Goal: Navigation & Orientation: Go to known website

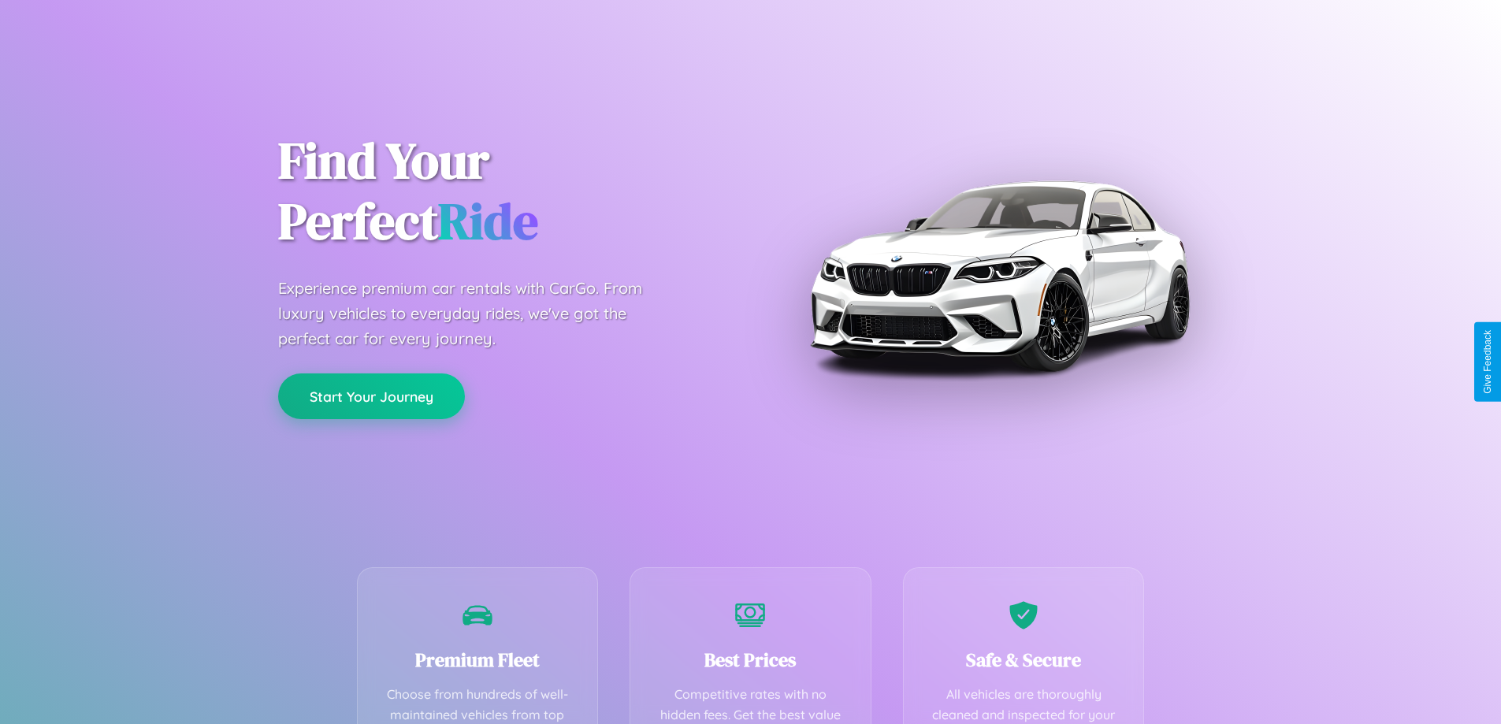
click at [371, 396] on button "Start Your Journey" at bounding box center [371, 397] width 187 height 46
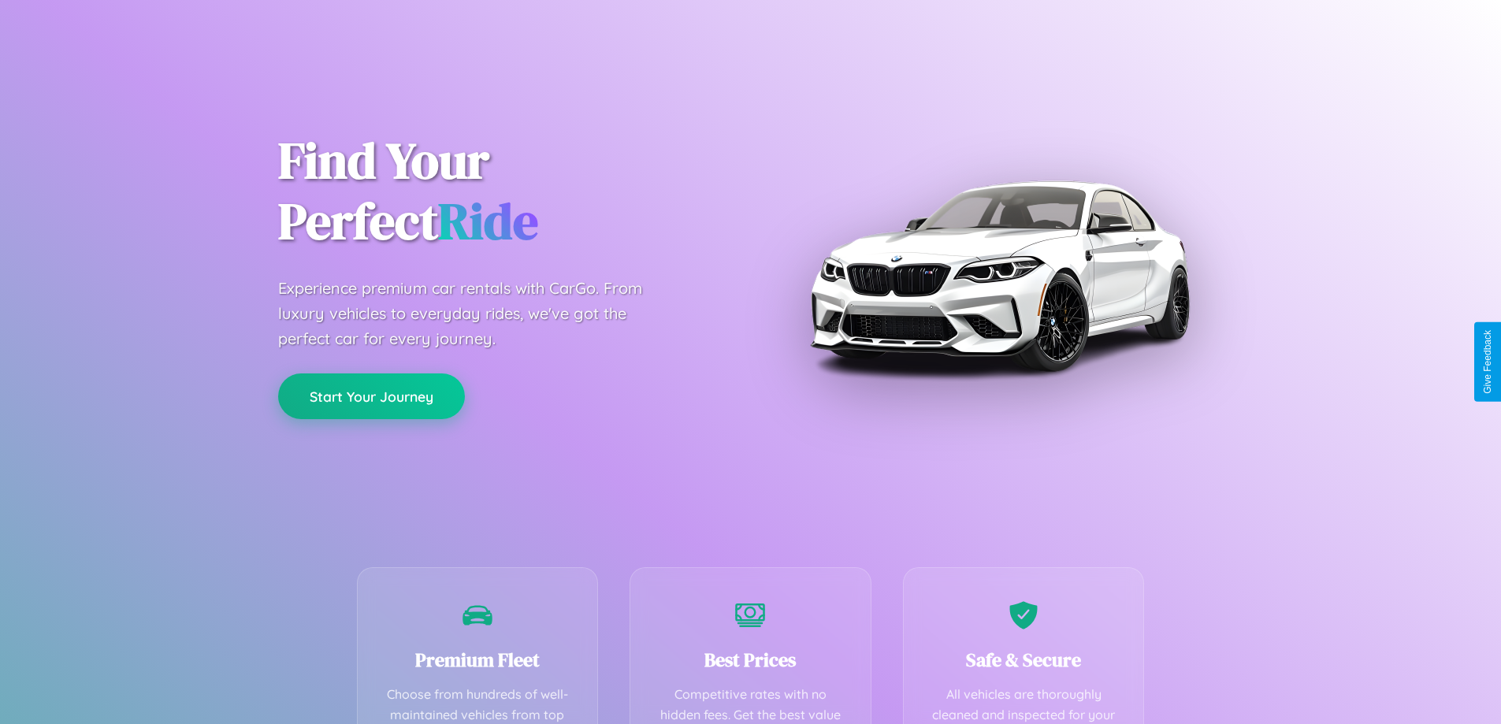
click at [371, 396] on button "Start Your Journey" at bounding box center [371, 397] width 187 height 46
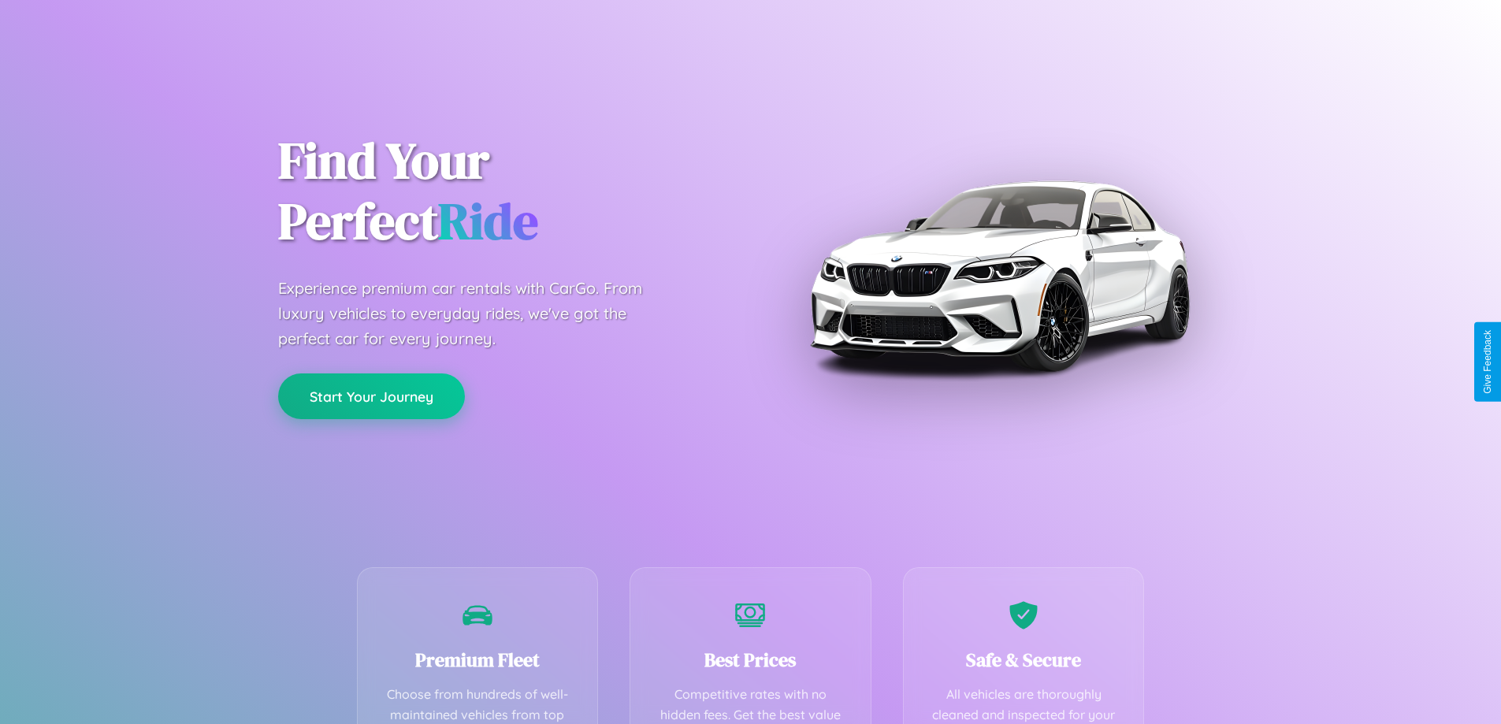
click at [371, 396] on button "Start Your Journey" at bounding box center [371, 397] width 187 height 46
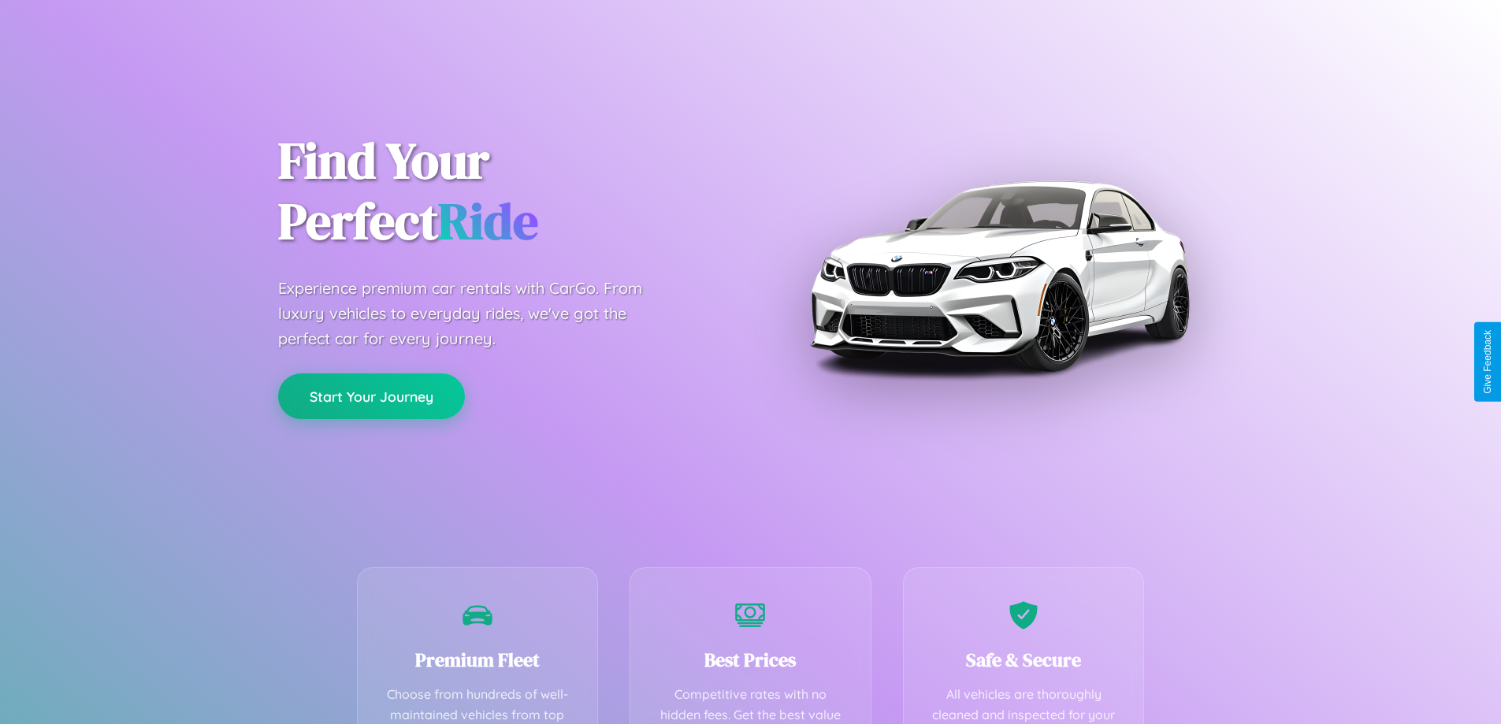
click at [371, 396] on button "Start Your Journey" at bounding box center [371, 397] width 187 height 46
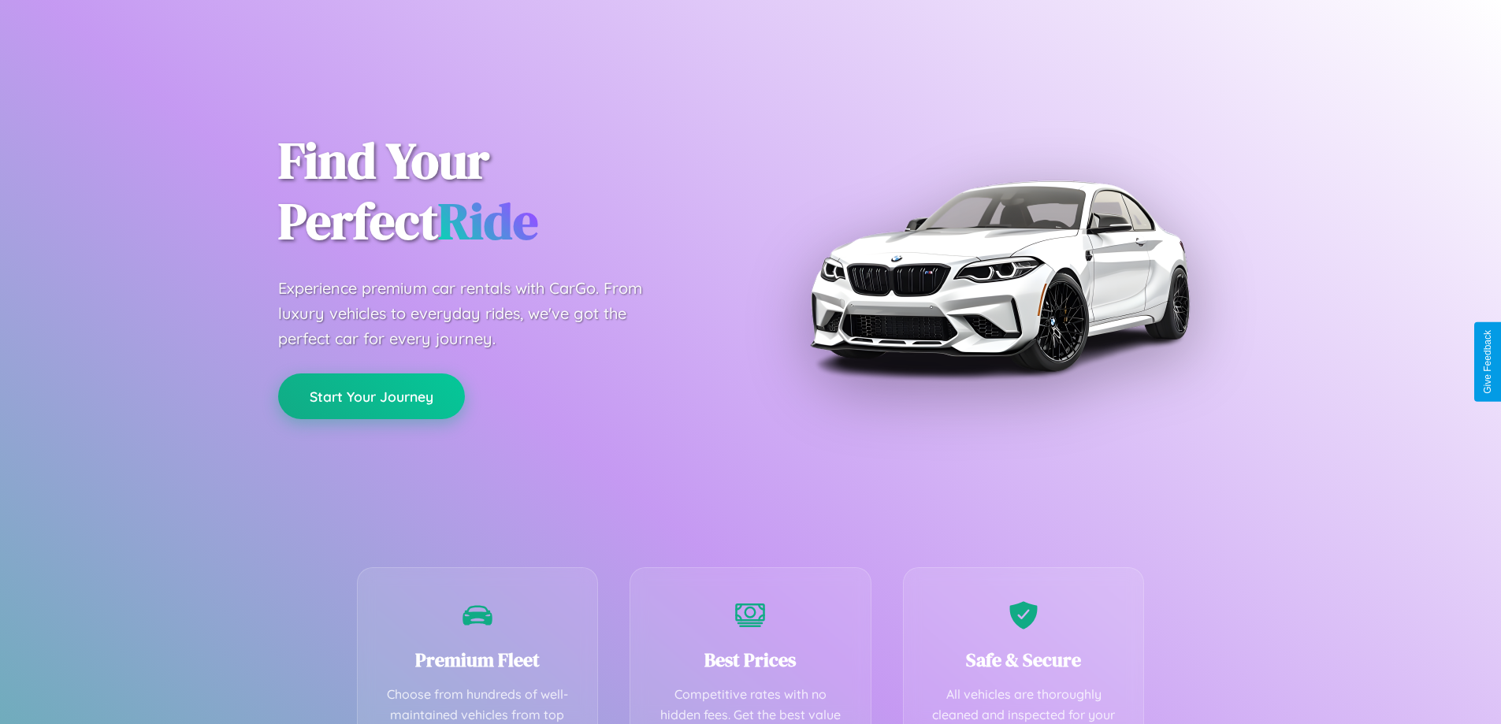
click at [371, 396] on button "Start Your Journey" at bounding box center [371, 397] width 187 height 46
